Goal: Transaction & Acquisition: Purchase product/service

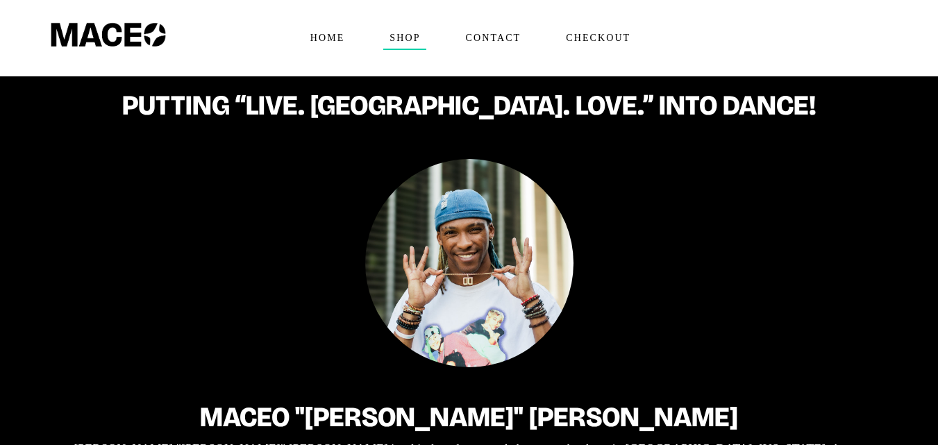
click at [401, 40] on span "Shop" at bounding box center [404, 38] width 42 height 22
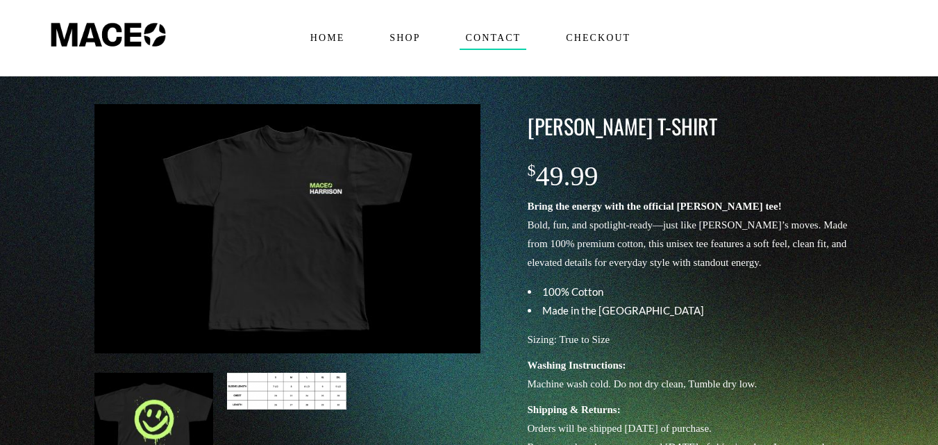
click at [486, 39] on span "Contact" at bounding box center [493, 38] width 67 height 22
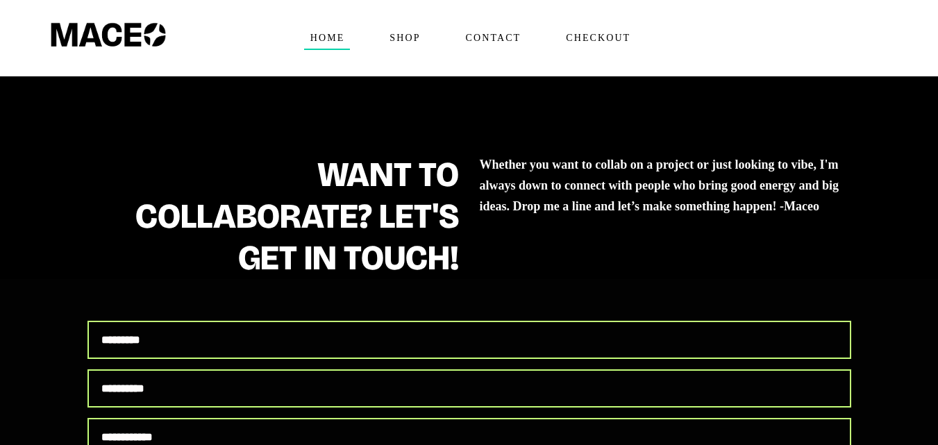
click at [333, 42] on span "Home" at bounding box center [327, 38] width 47 height 22
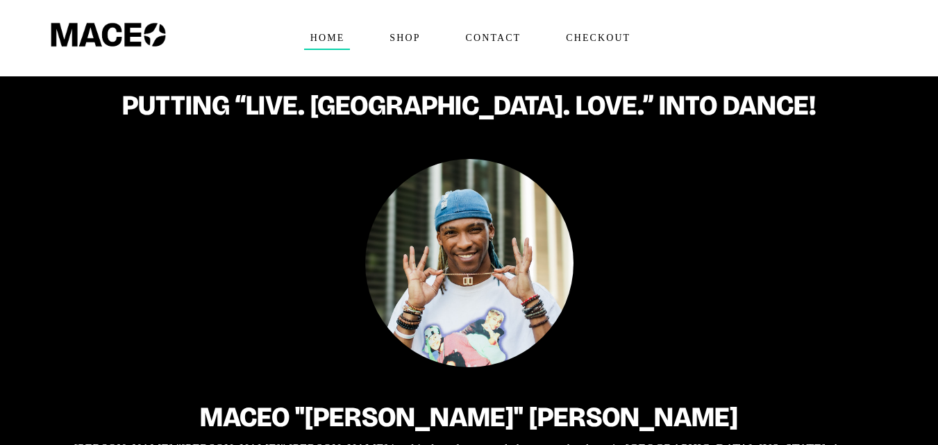
click at [610, 37] on span "Checkout" at bounding box center [598, 38] width 76 height 22
